Goal: Task Accomplishment & Management: Manage account settings

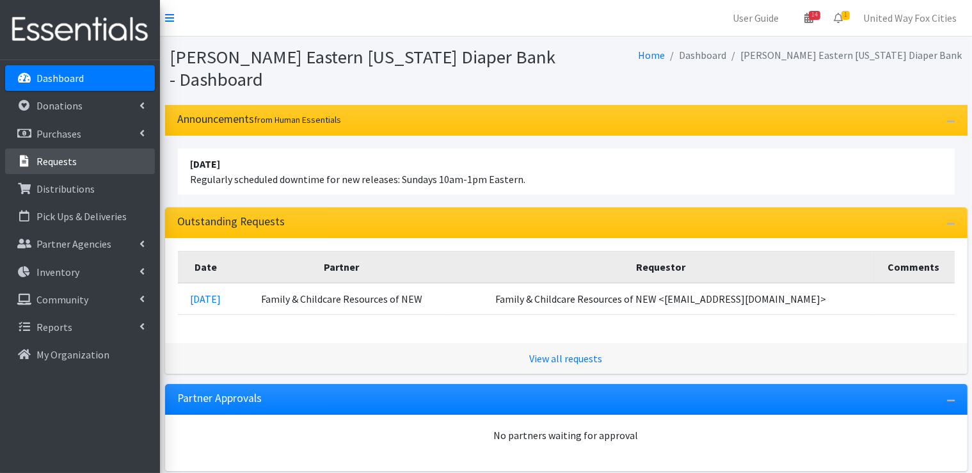
click at [68, 160] on p "Requests" at bounding box center [56, 161] width 40 height 13
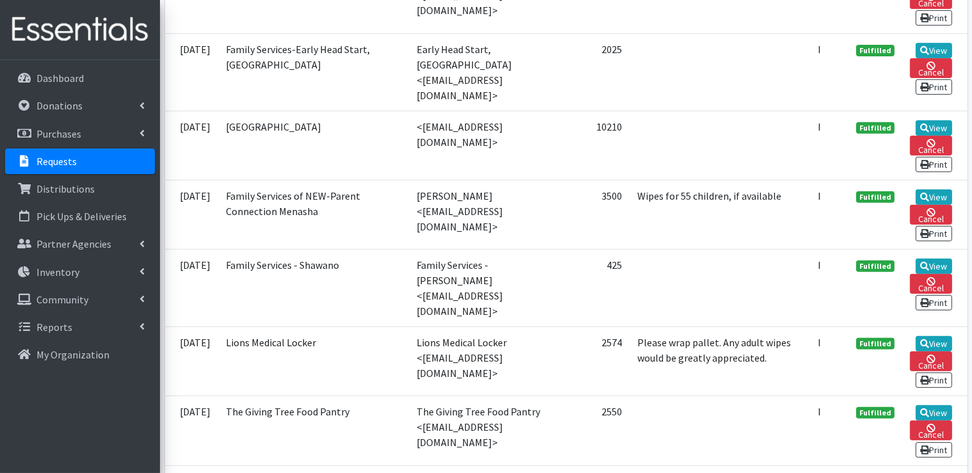
scroll to position [512, 0]
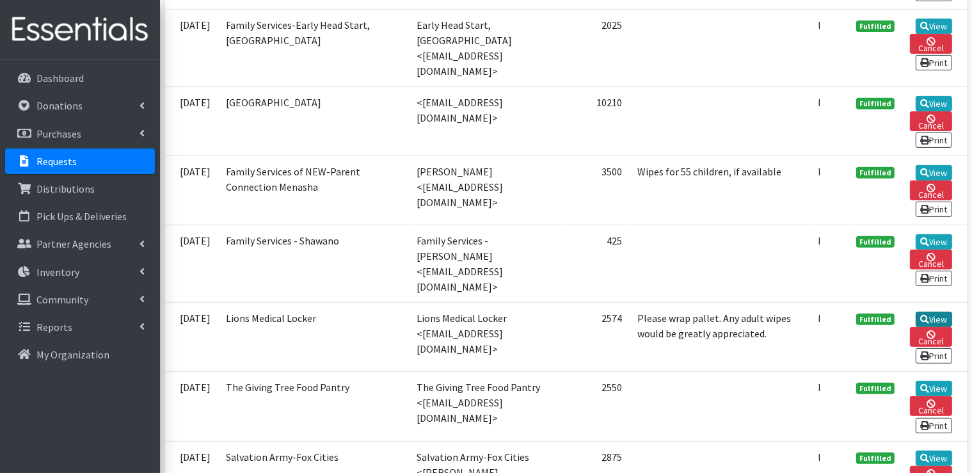
click at [941, 312] on link "View" at bounding box center [934, 319] width 36 height 15
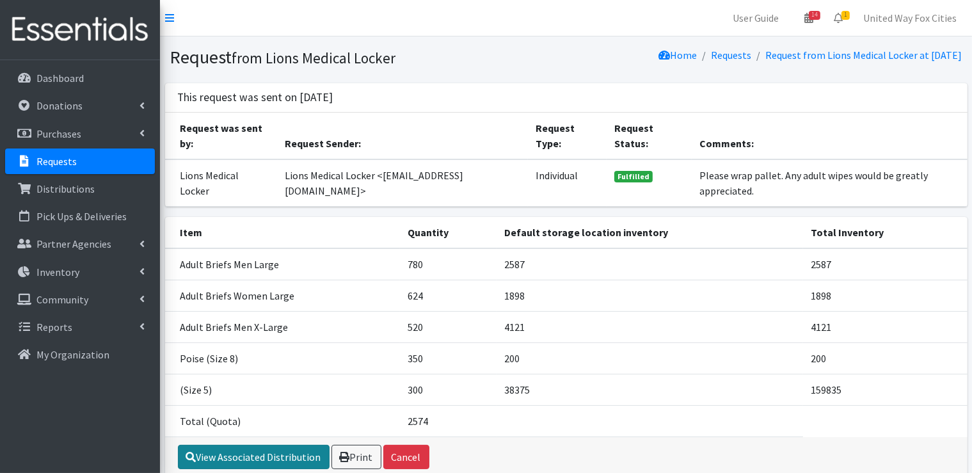
click at [284, 454] on link "View Associated Distribution" at bounding box center [254, 457] width 152 height 24
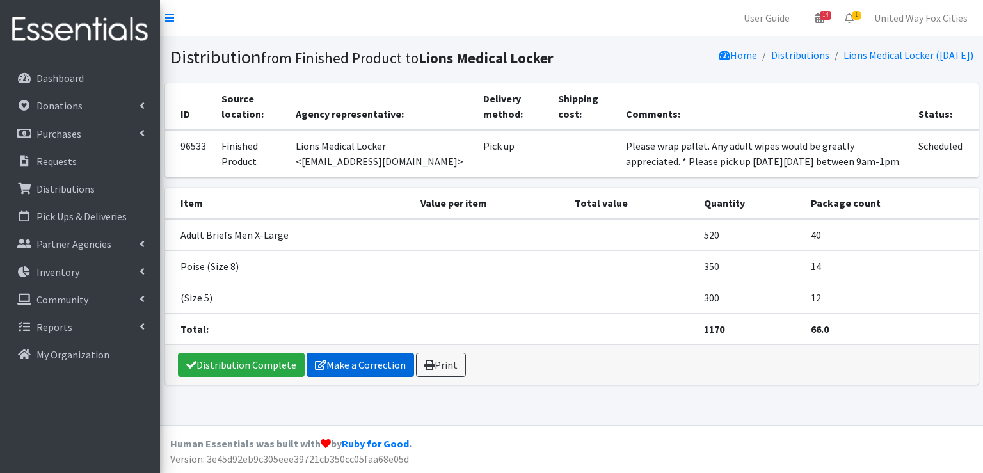
click at [373, 366] on link "Make a Correction" at bounding box center [361, 365] width 108 height 24
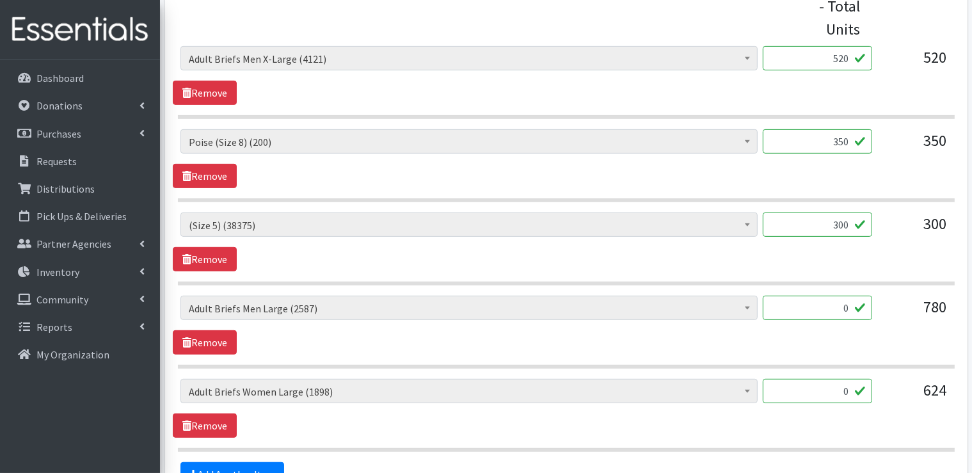
scroll to position [576, 0]
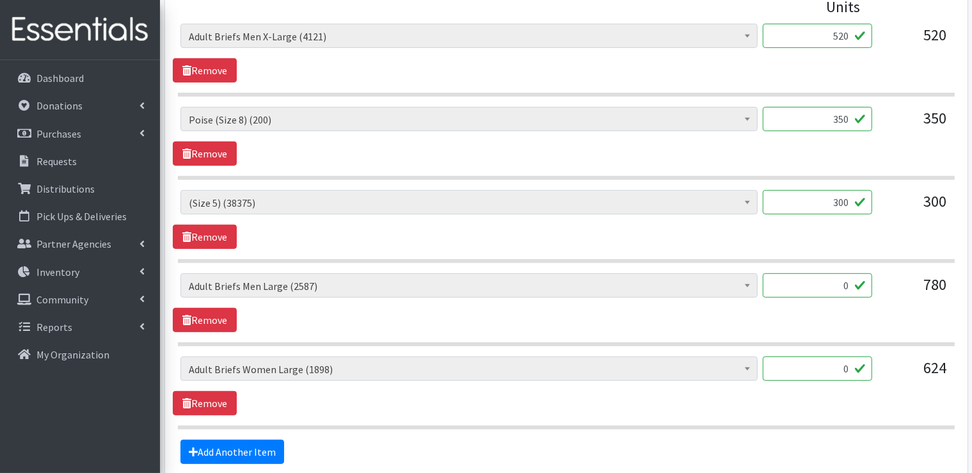
click at [849, 285] on input "0" at bounding box center [817, 285] width 109 height 24
type input "0"
type input "780"
click at [859, 365] on input "0" at bounding box center [817, 369] width 109 height 24
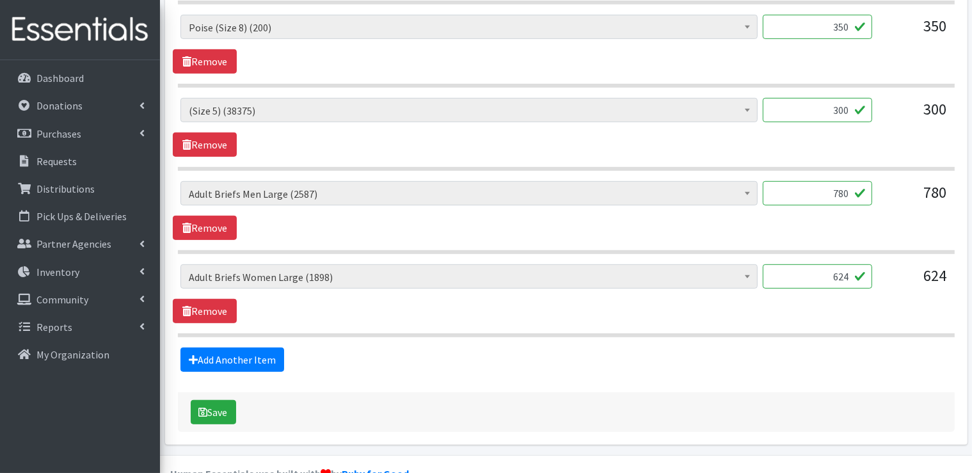
scroll to position [695, 0]
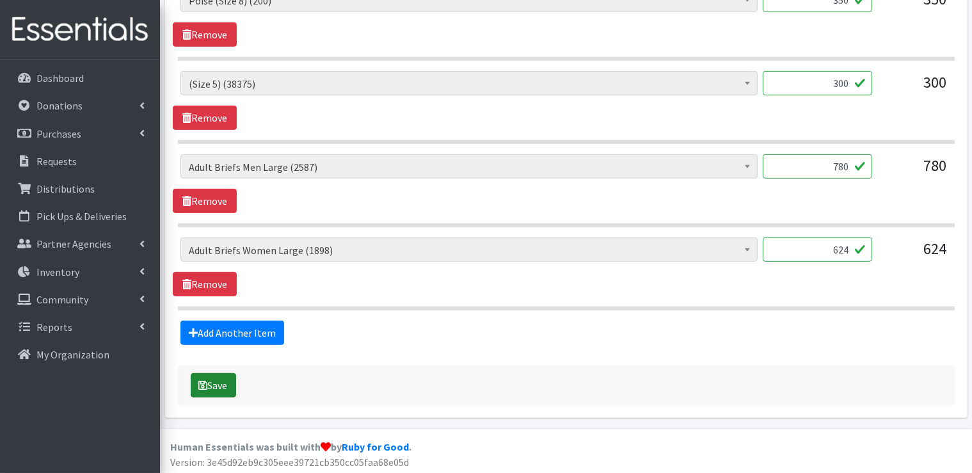
type input "624"
click at [225, 389] on button "Save" at bounding box center [213, 385] width 45 height 24
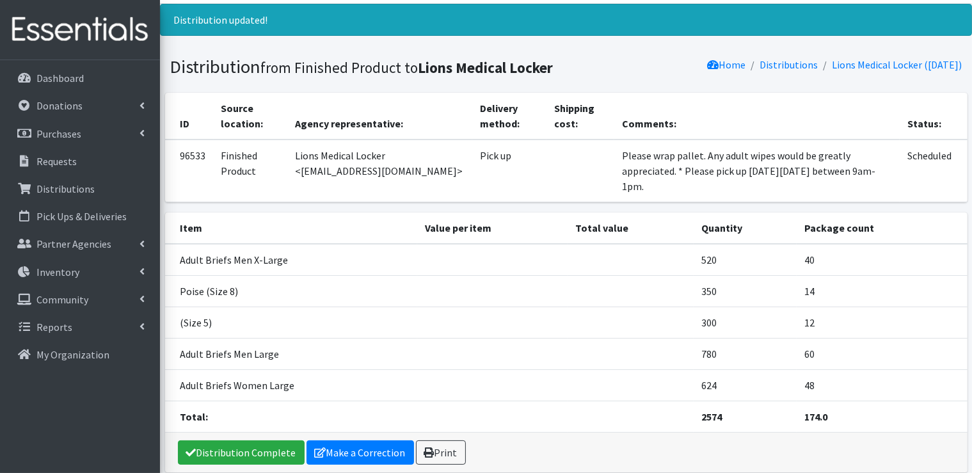
scroll to position [64, 0]
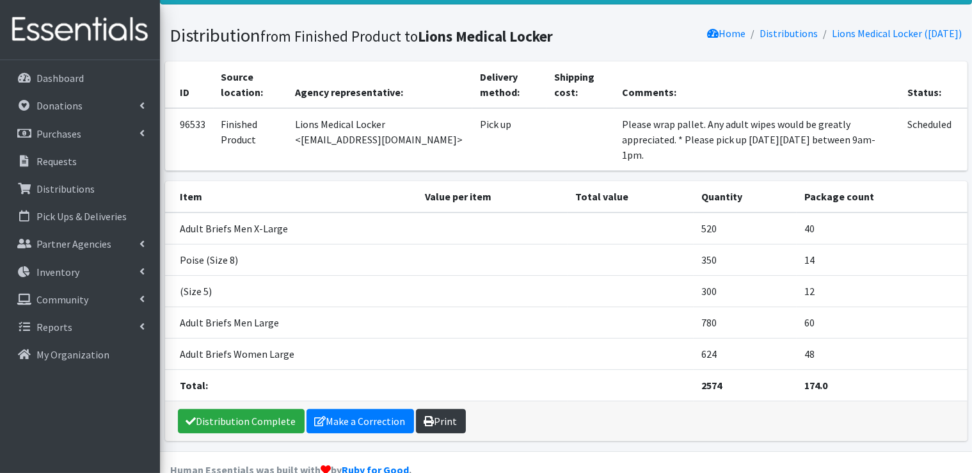
click at [451, 411] on link "Print" at bounding box center [441, 421] width 50 height 24
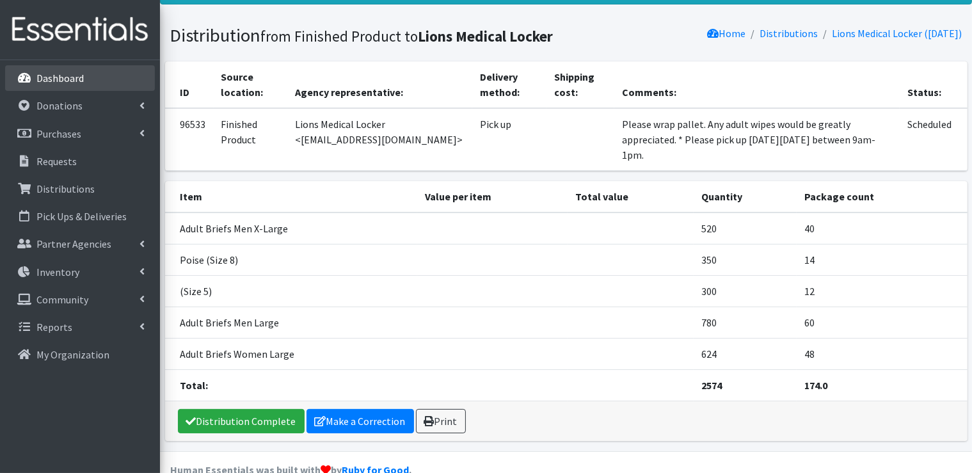
click at [84, 73] on link "Dashboard" at bounding box center [80, 78] width 150 height 26
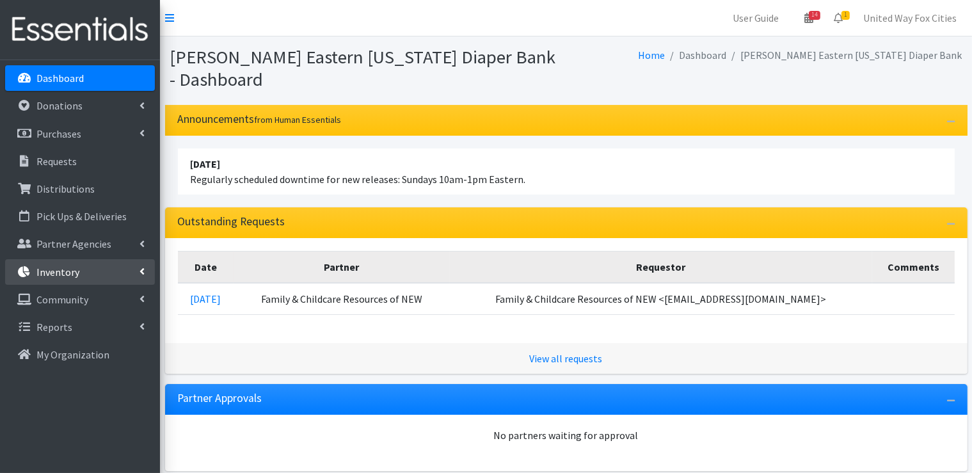
click at [143, 271] on icon at bounding box center [142, 271] width 5 height 10
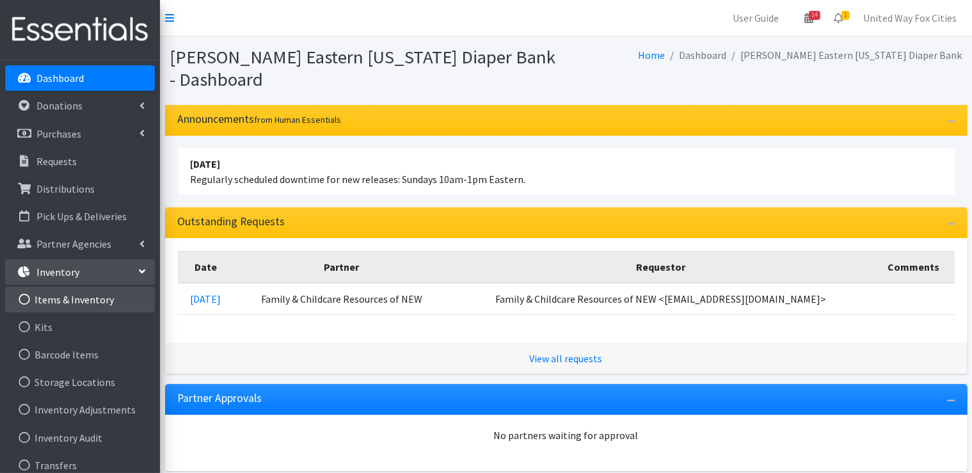
click at [109, 303] on link "Items & Inventory" at bounding box center [80, 300] width 150 height 26
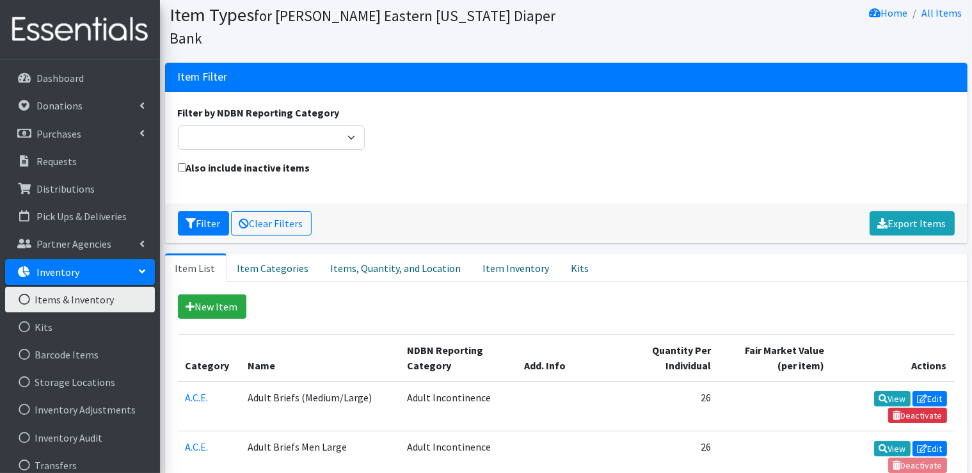
scroll to position [192, 0]
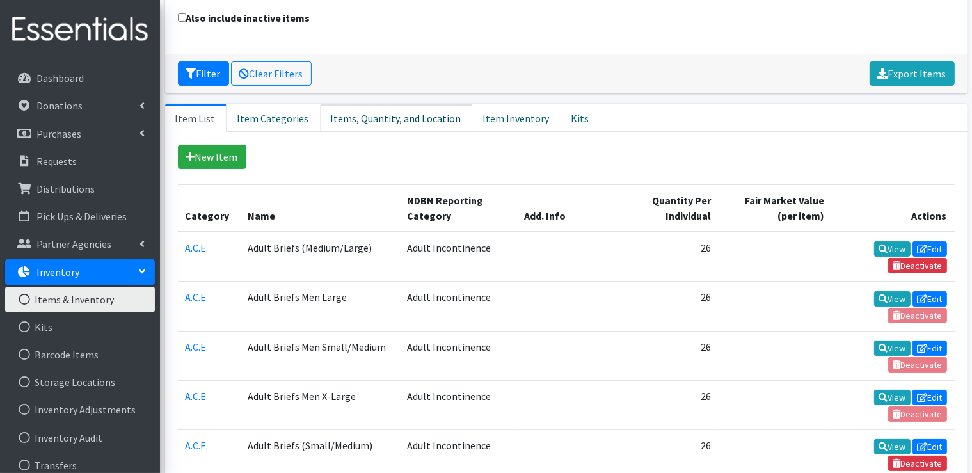
click at [431, 122] on link "Items, Quantity, and Location" at bounding box center [396, 118] width 152 height 28
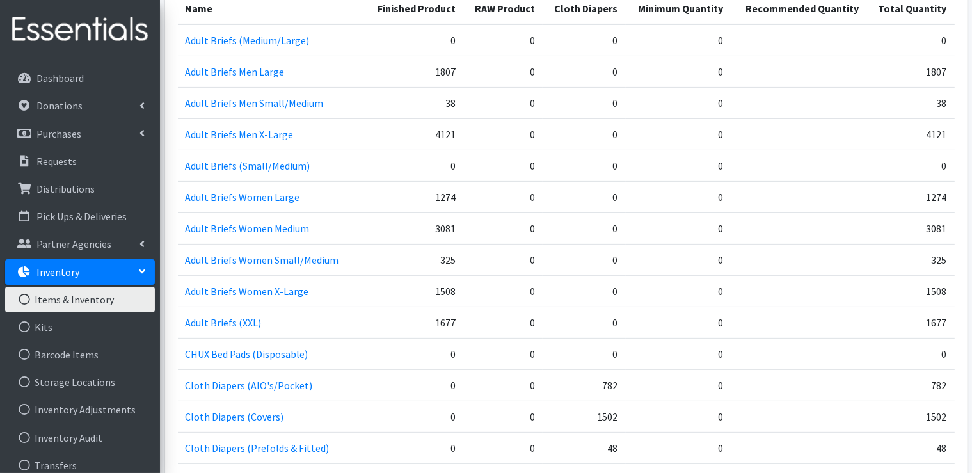
scroll to position [320, 0]
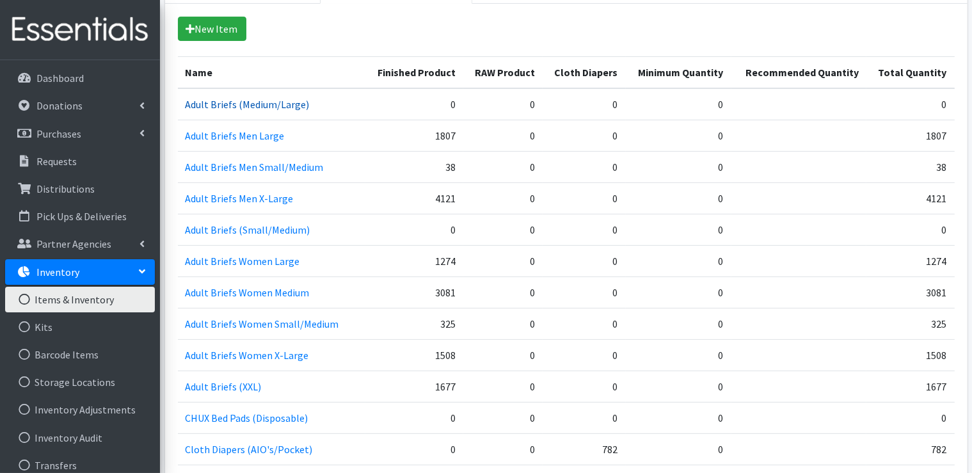
click at [223, 106] on link "Adult Briefs (Medium/Large)" at bounding box center [248, 104] width 124 height 13
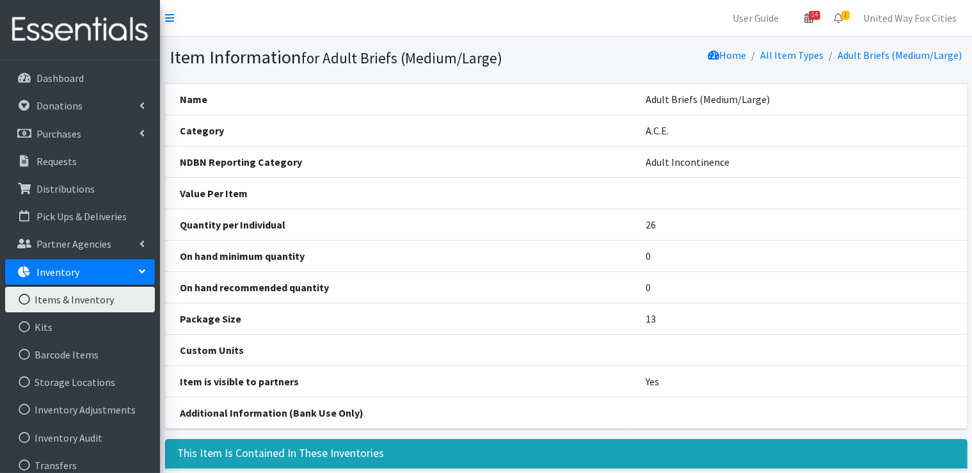
click at [64, 298] on link "Items & Inventory" at bounding box center [80, 300] width 150 height 26
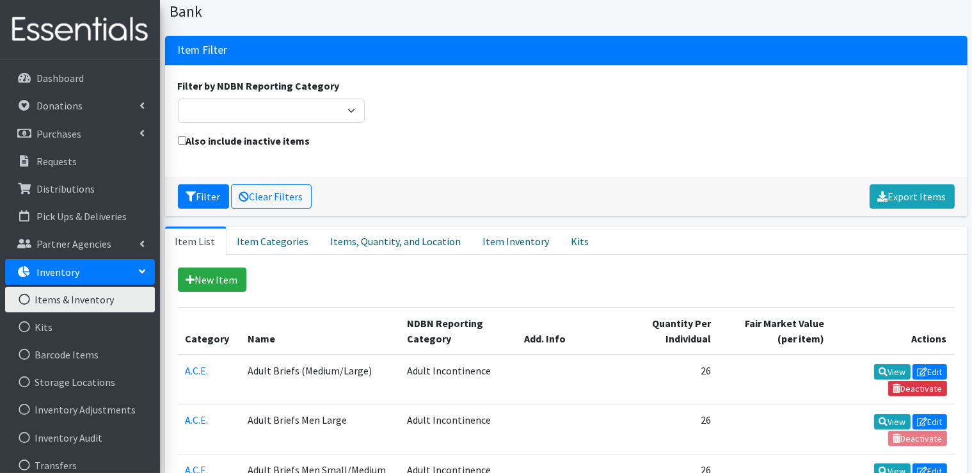
scroll to position [256, 0]
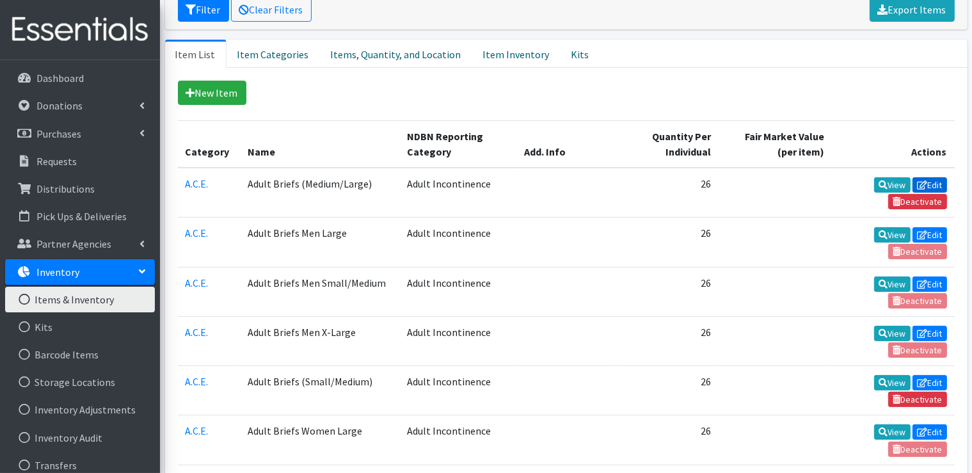
click at [927, 182] on link "Edit" at bounding box center [930, 184] width 35 height 15
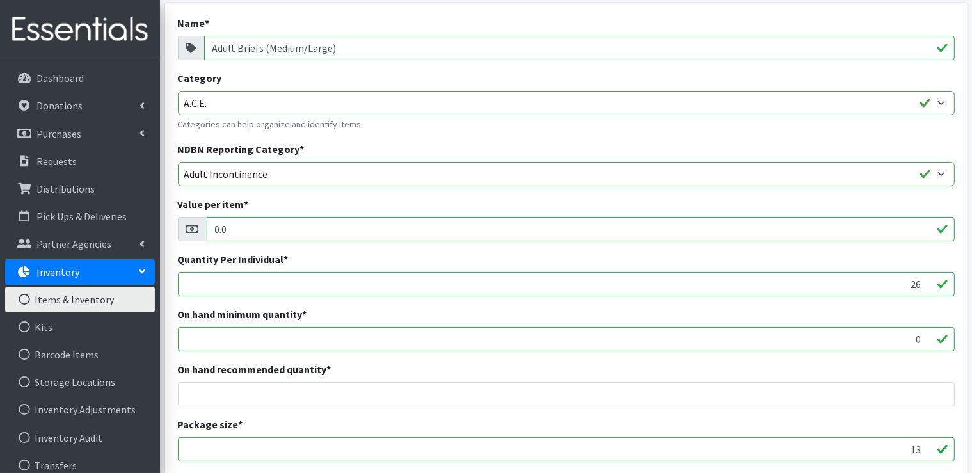
scroll to position [256, 0]
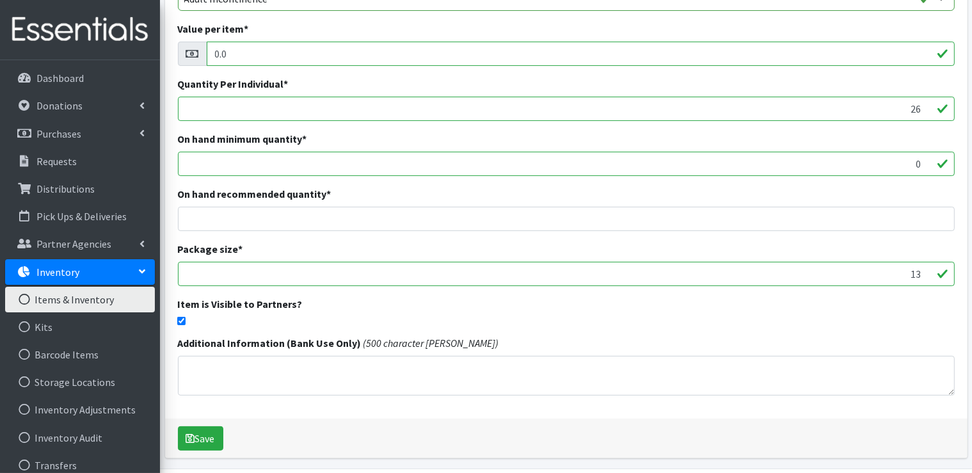
click at [180, 318] on input "checkbox" at bounding box center [181, 321] width 8 height 8
checkbox input "false"
click at [209, 442] on button "Save" at bounding box center [200, 438] width 45 height 24
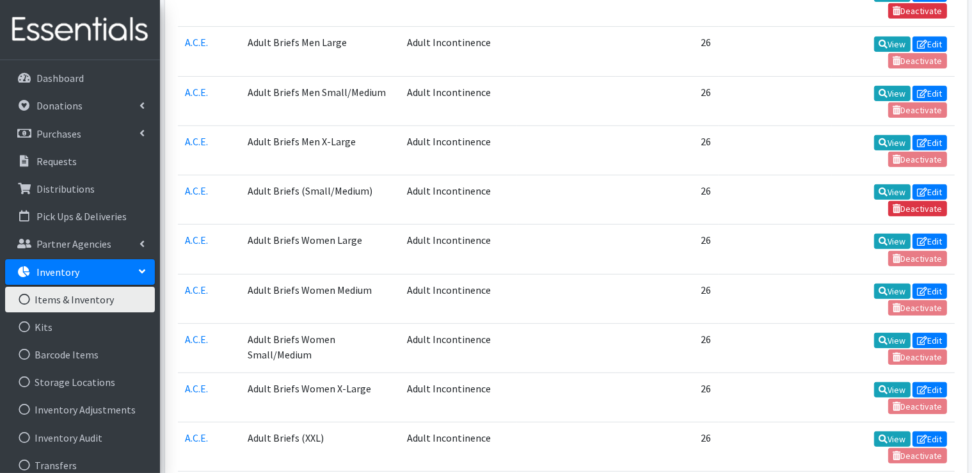
scroll to position [512, 0]
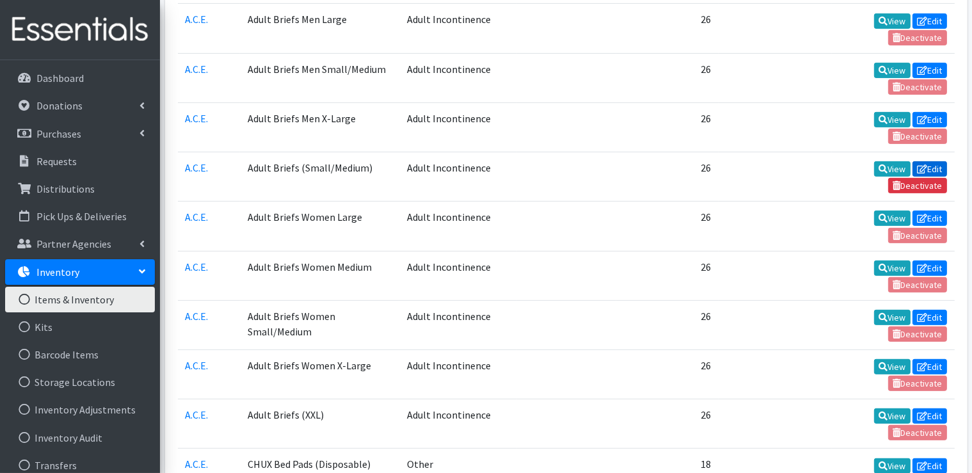
click at [940, 166] on link "Edit" at bounding box center [930, 168] width 35 height 15
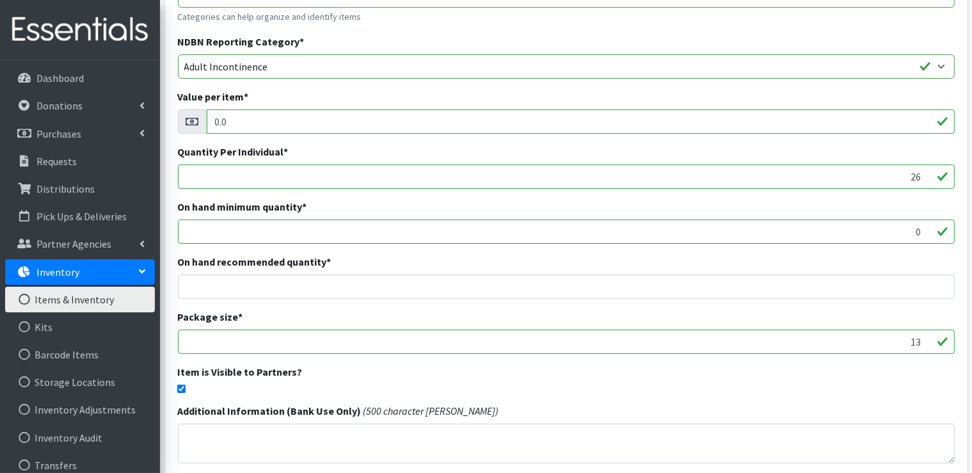
scroll to position [192, 0]
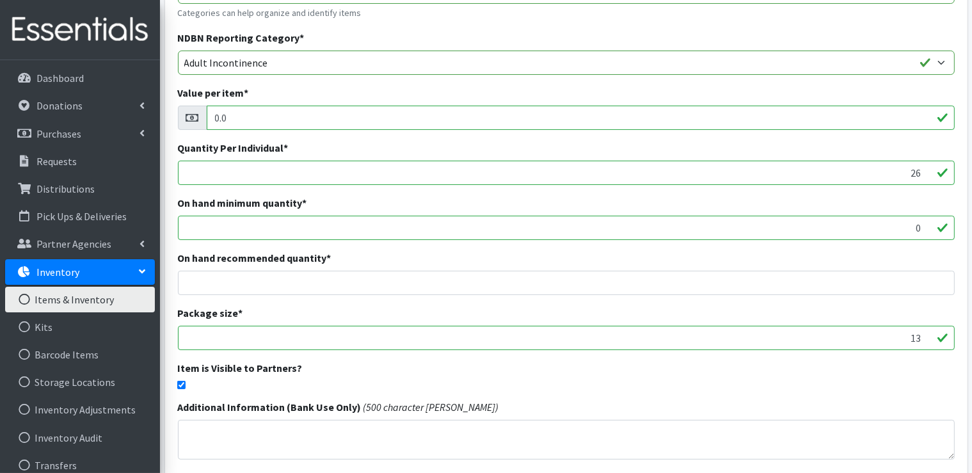
click at [182, 384] on input "checkbox" at bounding box center [181, 385] width 8 height 8
checkbox input "false"
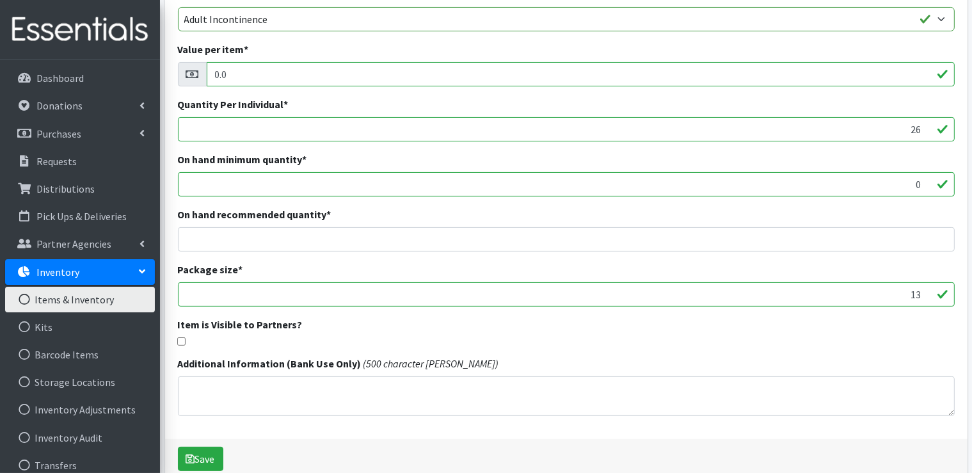
scroll to position [298, 0]
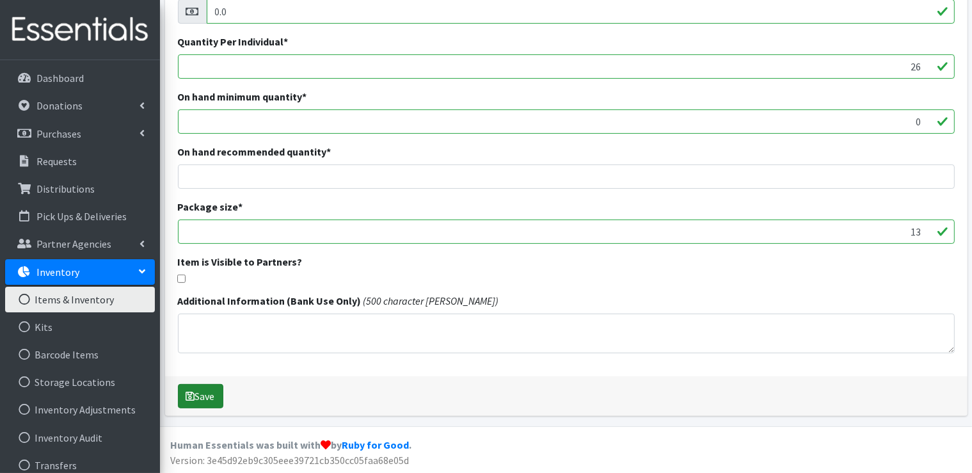
click at [207, 402] on button "Save" at bounding box center [200, 396] width 45 height 24
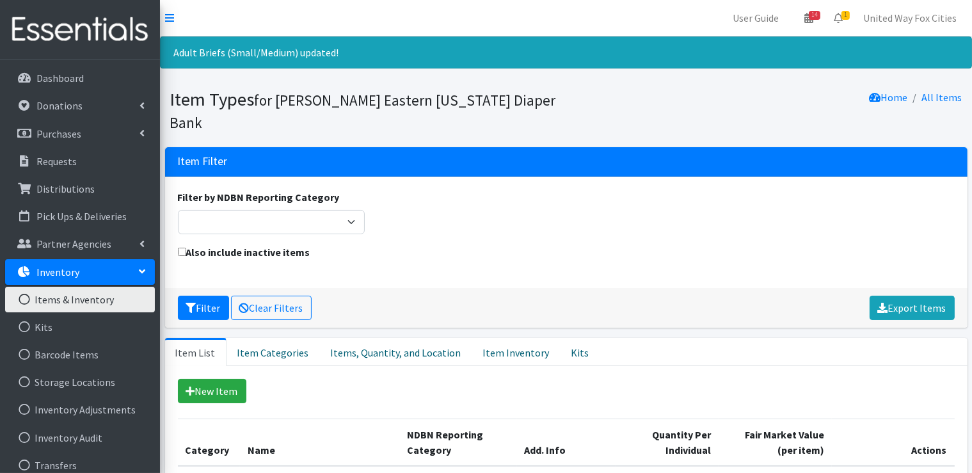
click at [94, 304] on link "Items & Inventory" at bounding box center [80, 300] width 150 height 26
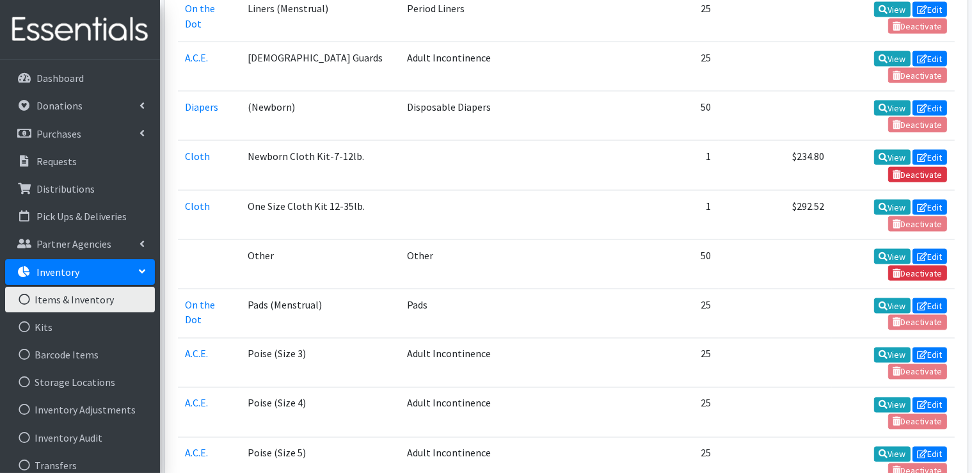
scroll to position [2176, 0]
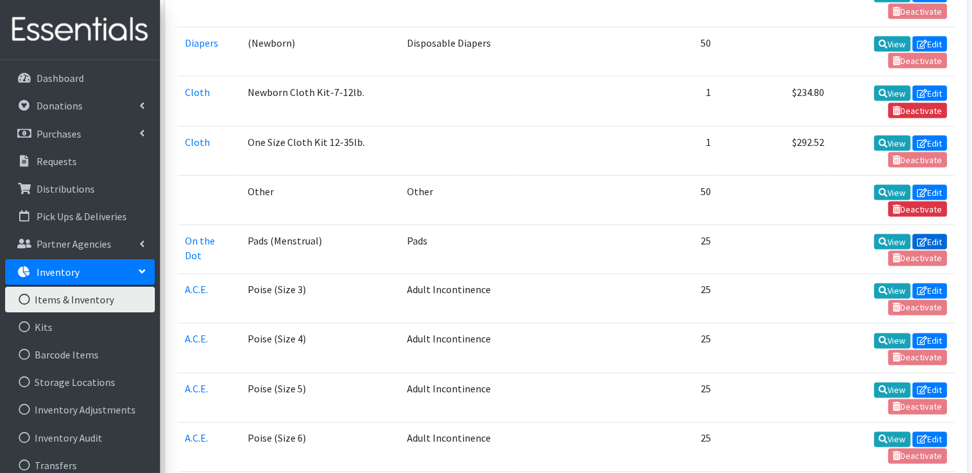
click at [931, 234] on link "Edit" at bounding box center [930, 241] width 35 height 15
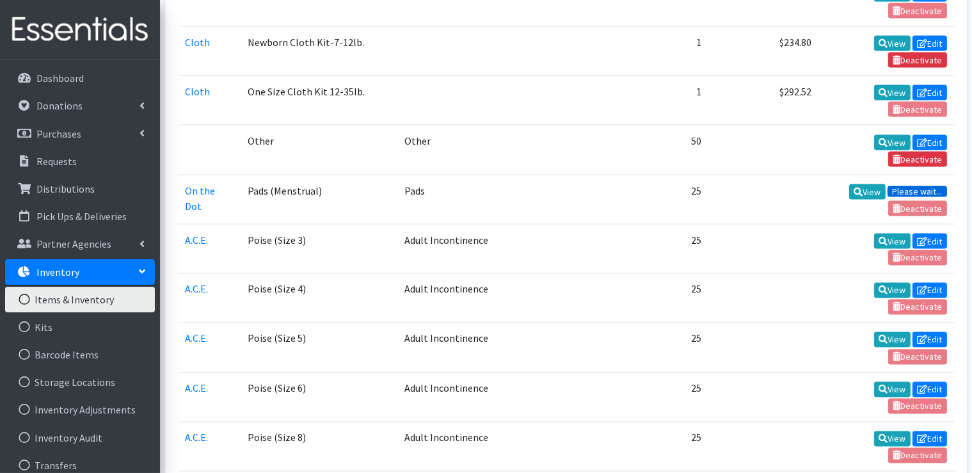
scroll to position [2127, 0]
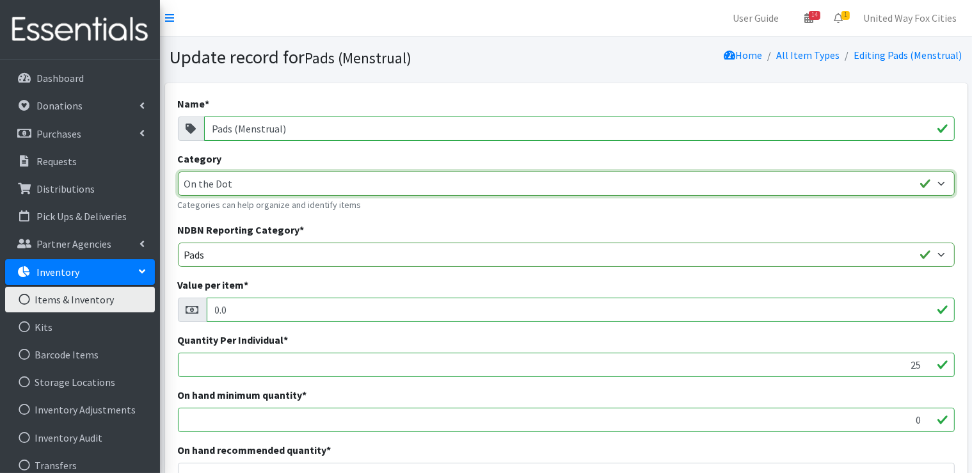
click at [937, 182] on select "Diapers A.C.E. On the Dot Cloth" at bounding box center [566, 184] width 777 height 24
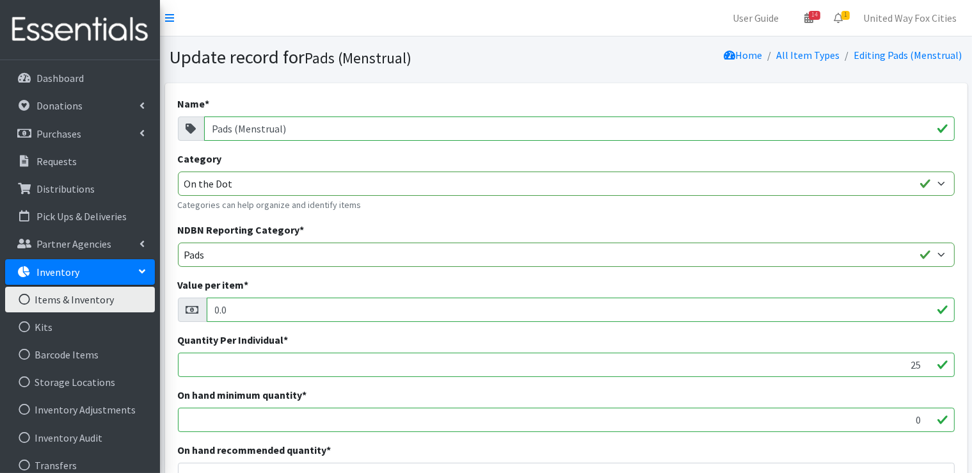
click at [895, 156] on div "Category Diapers A.C.E. On the Dot Cloth Categories can help organize and ident…" at bounding box center [566, 181] width 777 height 61
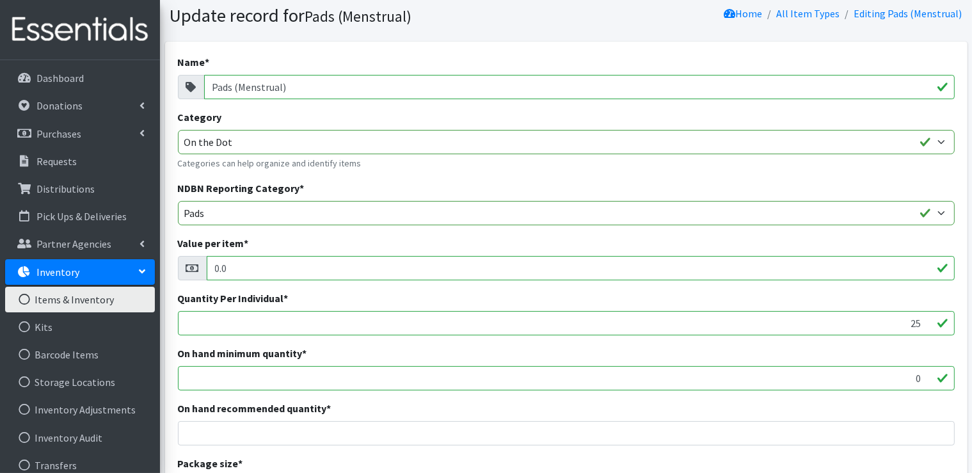
scroll to position [64, 0]
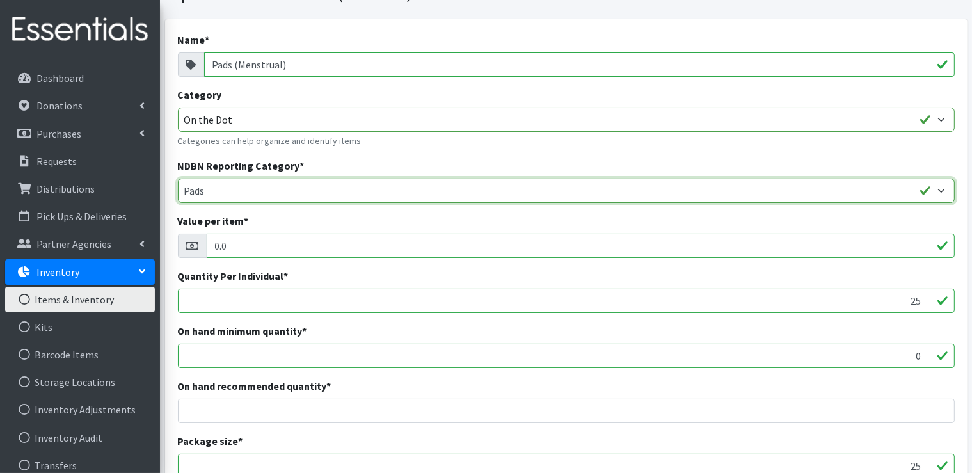
click at [943, 189] on select "Adult Incontinence Cloth Diapers Disposable Diapers Pads Period Liners Period O…" at bounding box center [566, 191] width 777 height 24
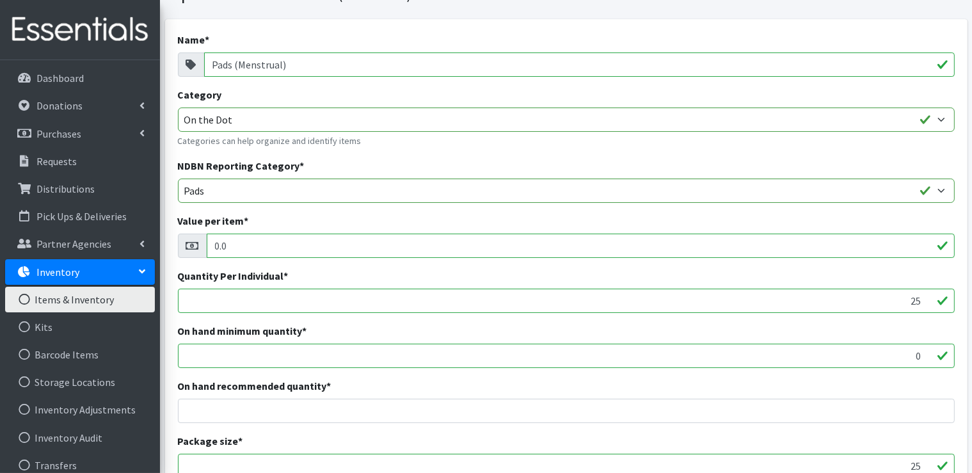
click at [919, 159] on div "NDBN Reporting Category * Adult Incontinence Cloth Diapers Disposable Diapers P…" at bounding box center [566, 180] width 777 height 45
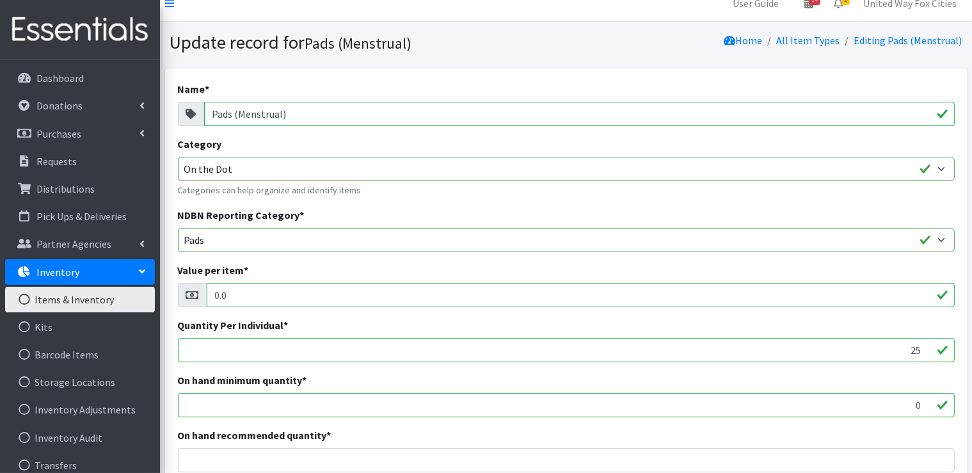
scroll to position [0, 0]
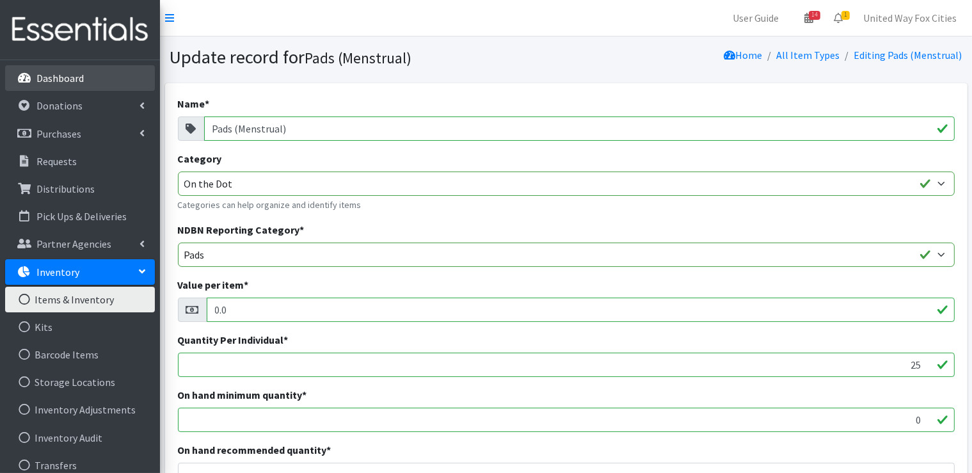
click at [69, 77] on p "Dashboard" at bounding box center [59, 78] width 47 height 13
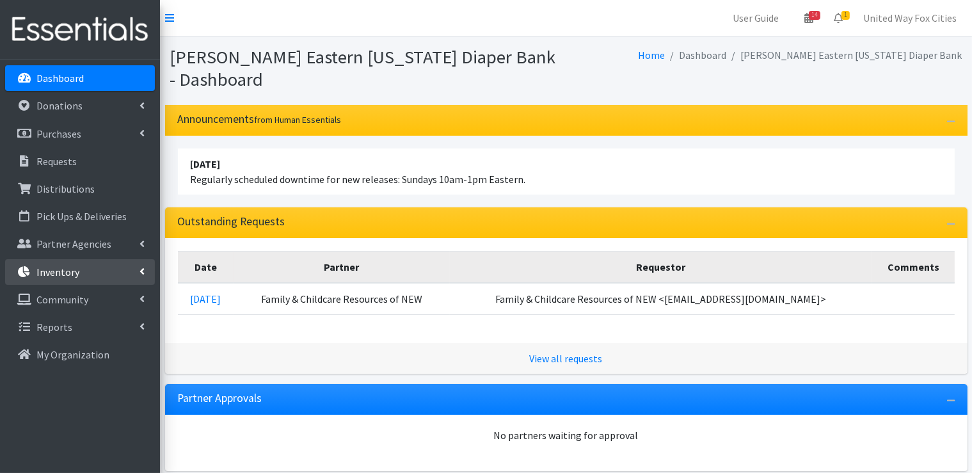
click at [144, 273] on icon at bounding box center [142, 271] width 5 height 10
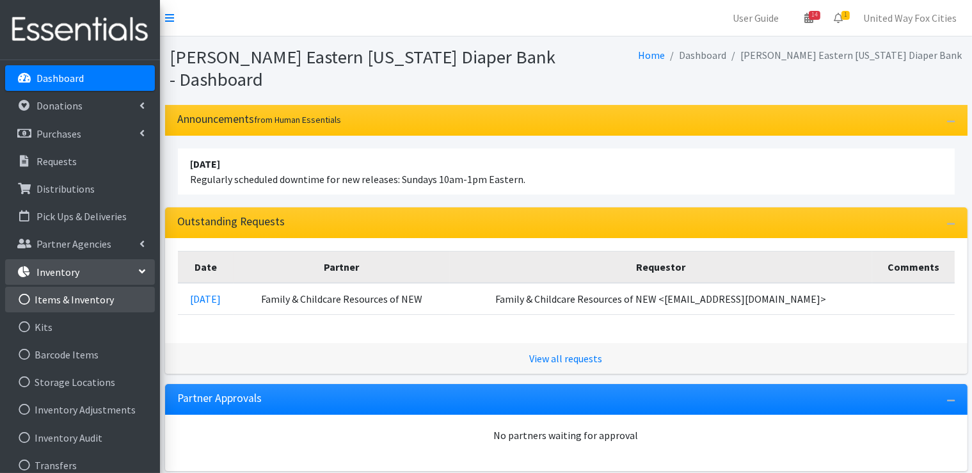
click at [100, 300] on link "Items & Inventory" at bounding box center [80, 300] width 150 height 26
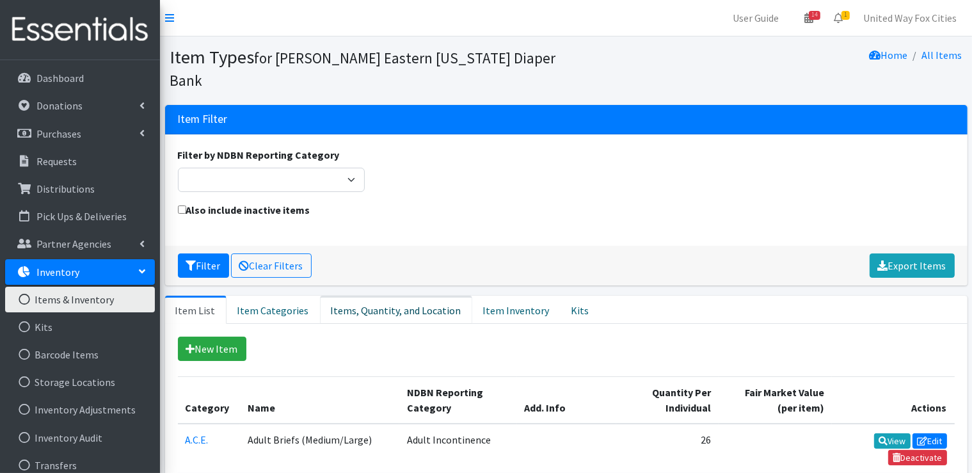
click at [362, 314] on link "Items, Quantity, and Location" at bounding box center [396, 310] width 152 height 28
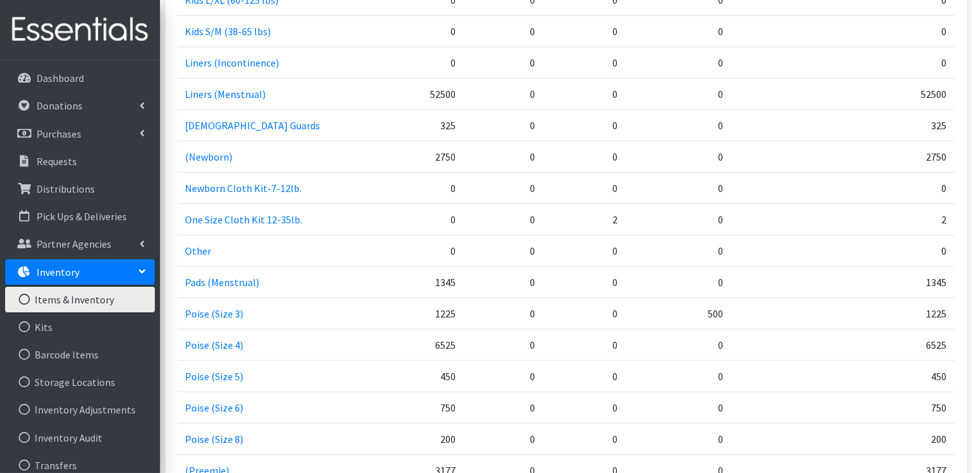
scroll to position [1408, 0]
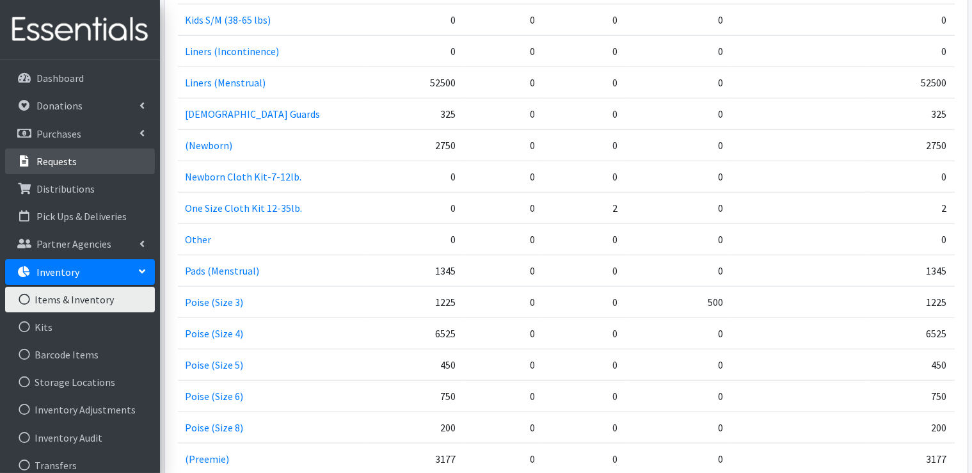
click at [67, 161] on p "Requests" at bounding box center [56, 161] width 40 height 13
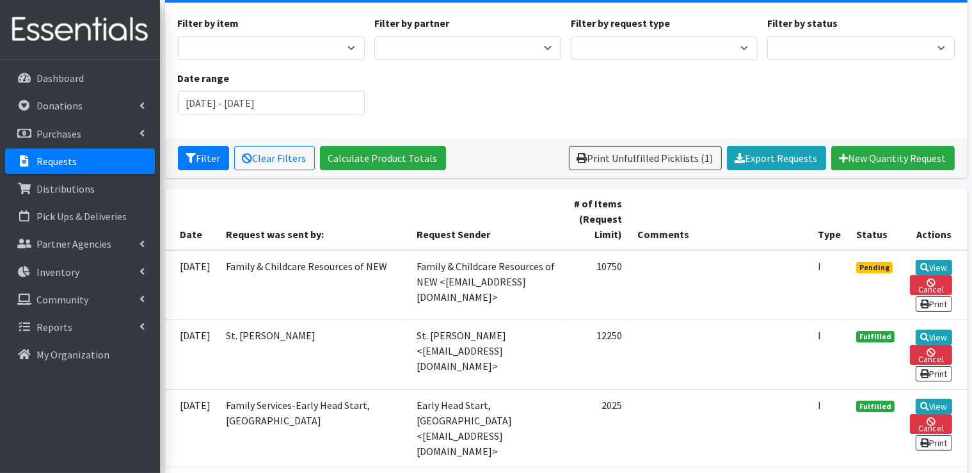
scroll to position [128, 0]
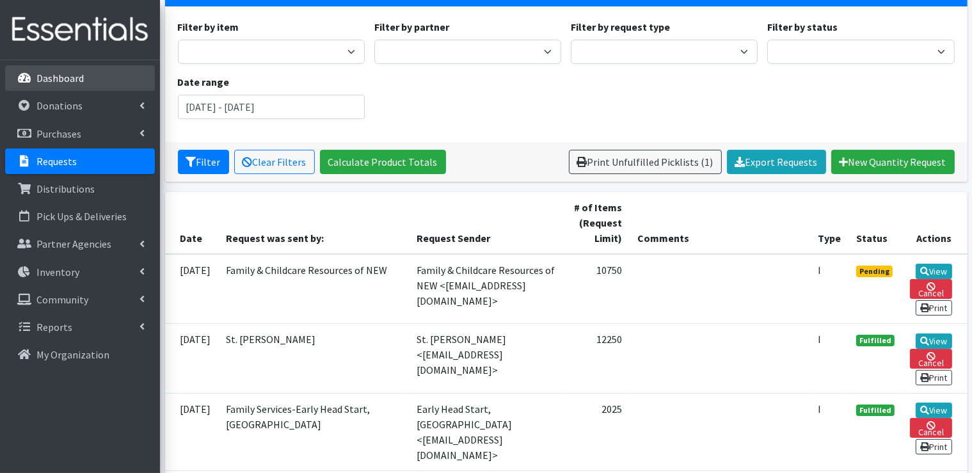
click at [62, 84] on p "Dashboard" at bounding box center [59, 78] width 47 height 13
